Goal: Information Seeking & Learning: Learn about a topic

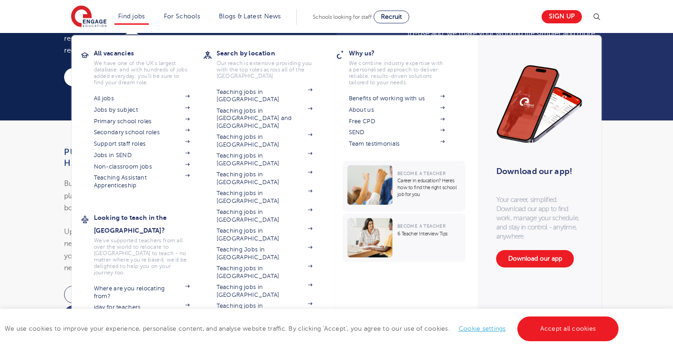
scroll to position [799, 0]
click at [115, 101] on link "All jobs" at bounding box center [142, 98] width 96 height 7
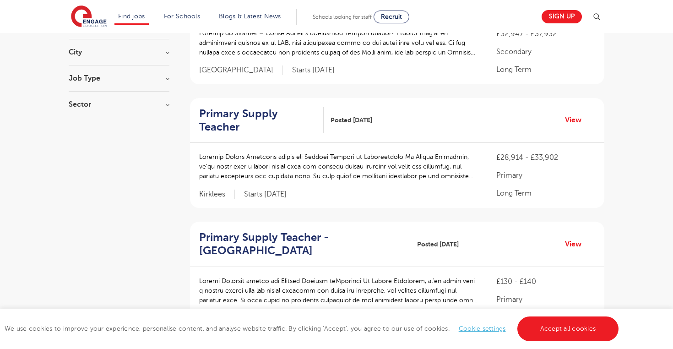
scroll to position [144, 0]
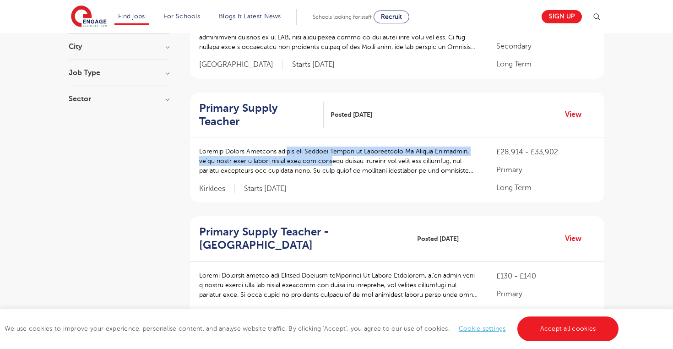
drag, startPoint x: 278, startPoint y: 140, endPoint x: 337, endPoint y: 141, distance: 58.6
click at [337, 147] on p at bounding box center [338, 161] width 279 height 29
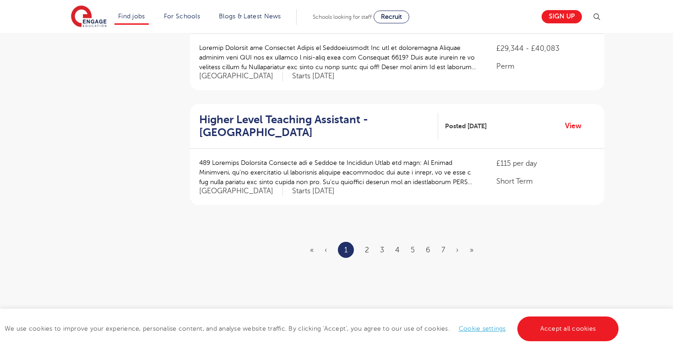
scroll to position [1073, 0]
click at [368, 246] on link "2" at bounding box center [367, 250] width 4 height 8
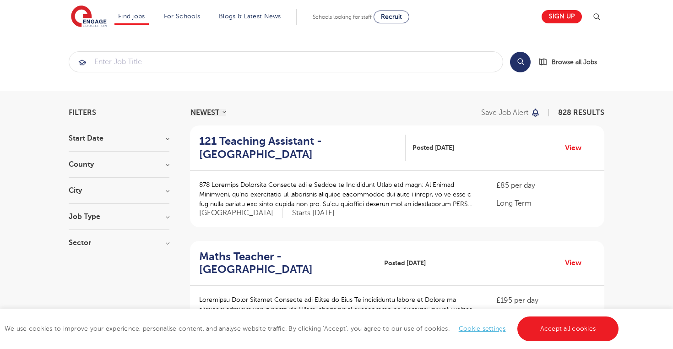
click at [165, 217] on h3 "Job Type" at bounding box center [119, 216] width 101 height 7
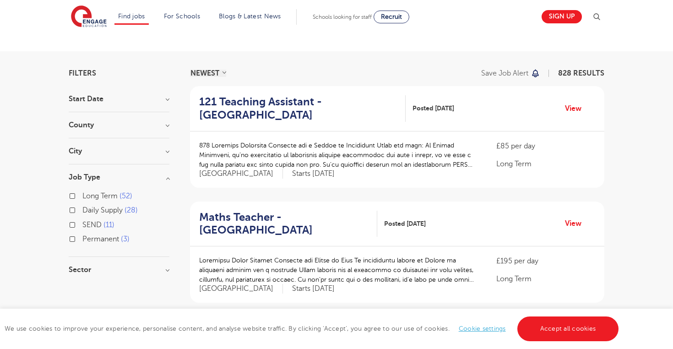
scroll to position [40, 0]
click at [161, 266] on h3 "Sector" at bounding box center [119, 269] width 101 height 7
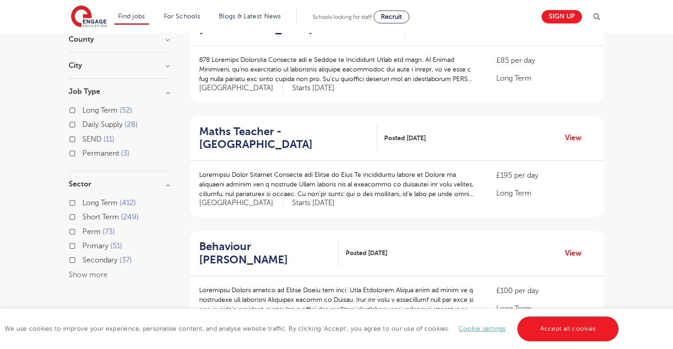
scroll to position [127, 0]
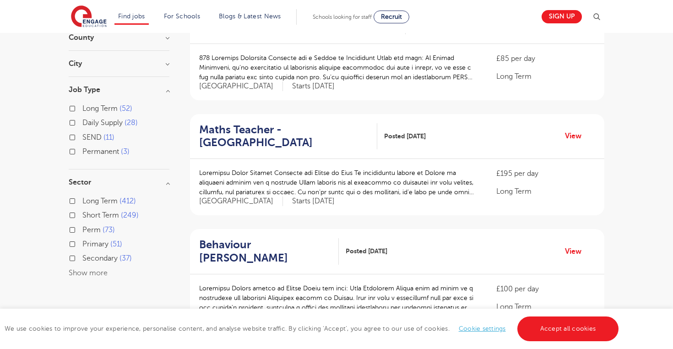
click at [82, 244] on label "Primary 51" at bounding box center [102, 244] width 40 height 12
click at [82, 244] on input "Primary 51" at bounding box center [85, 243] width 6 height 6
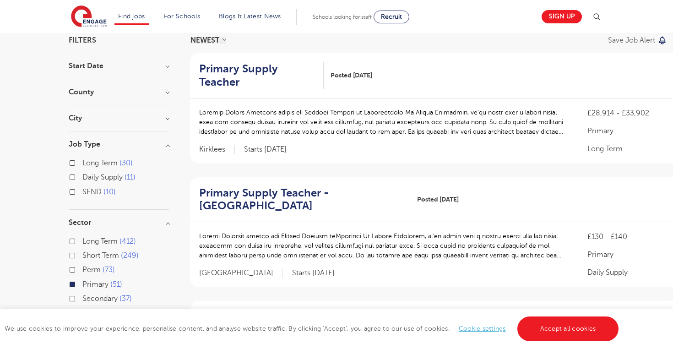
scroll to position [71, 0]
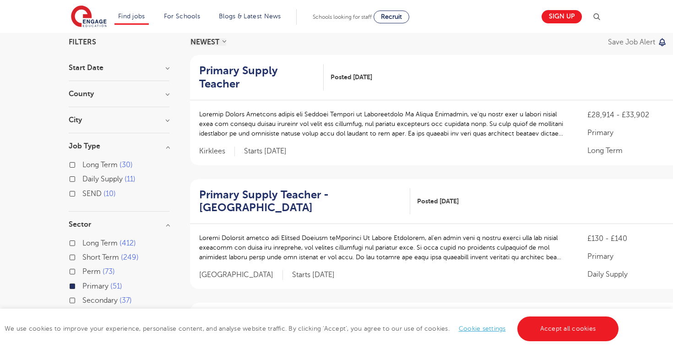
click at [134, 116] on section "Start Date September 50 October 1 Show more County Kirklees 14 Leeds 13 East Su…" at bounding box center [119, 197] width 101 height 266
click at [167, 120] on h3 "City" at bounding box center [119, 119] width 101 height 7
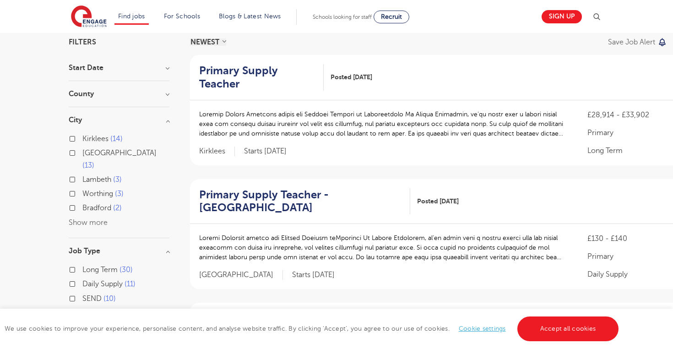
click at [74, 219] on button "Show more" at bounding box center [88, 223] width 39 height 8
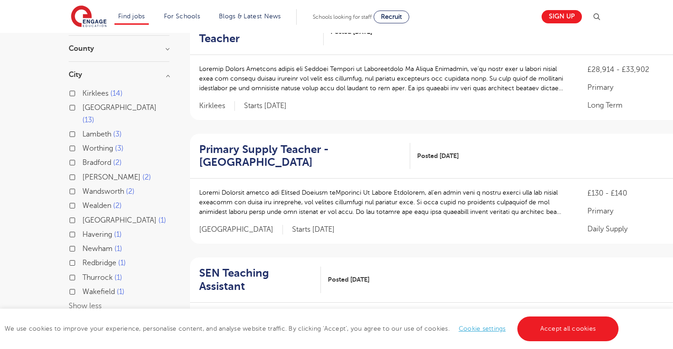
scroll to position [116, 0]
click at [82, 185] on label "Wandsworth 2" at bounding box center [108, 191] width 52 height 12
click at [82, 187] on input "Wandsworth 2" at bounding box center [85, 190] width 6 height 6
